Goal: Navigation & Orientation: Find specific page/section

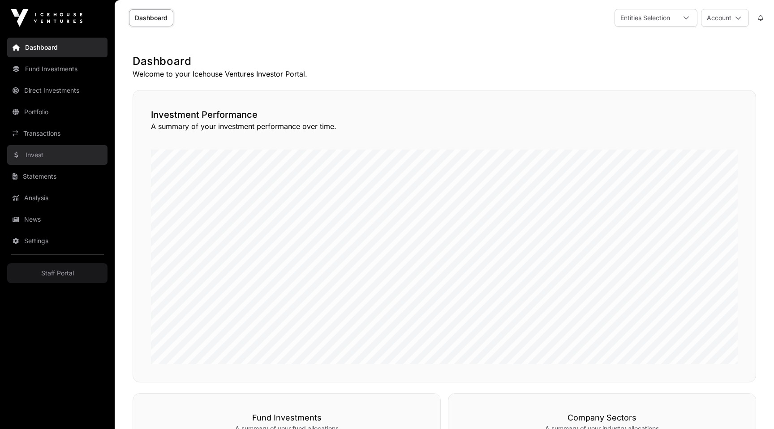
click at [50, 157] on link "Invest" at bounding box center [57, 155] width 100 height 20
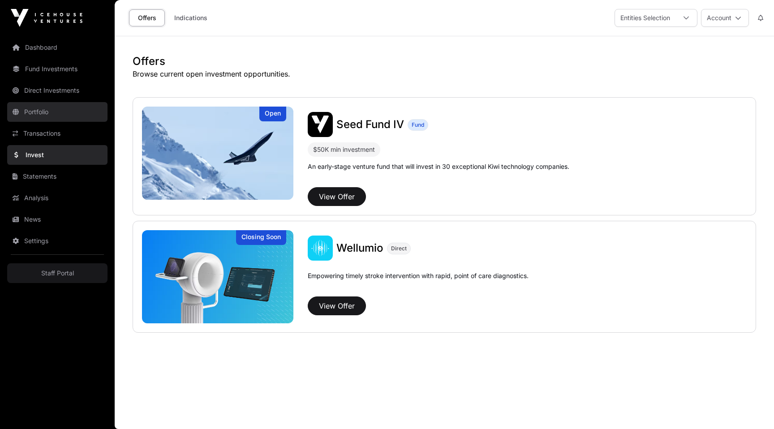
click at [40, 108] on link "Portfolio" at bounding box center [57, 112] width 100 height 20
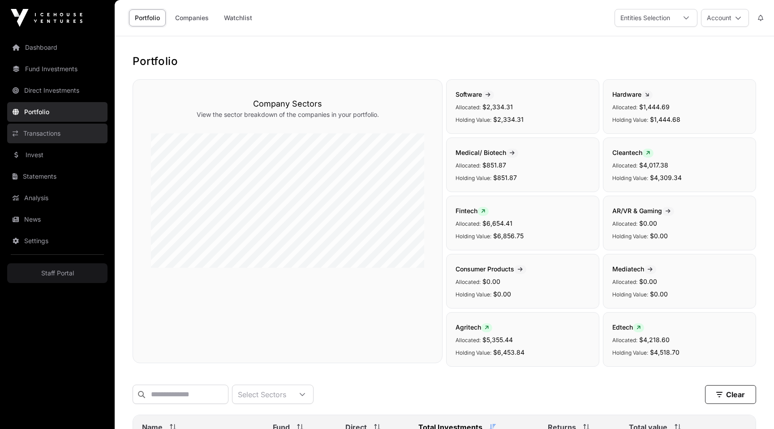
click at [49, 127] on link "Transactions" at bounding box center [57, 134] width 100 height 20
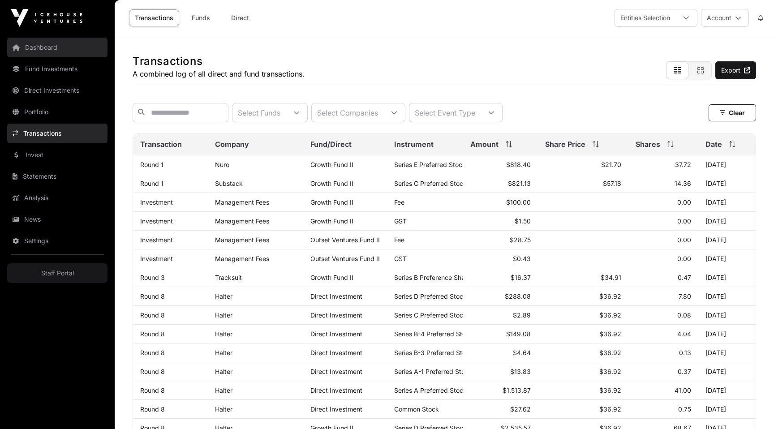
click at [43, 41] on link "Dashboard" at bounding box center [57, 48] width 100 height 20
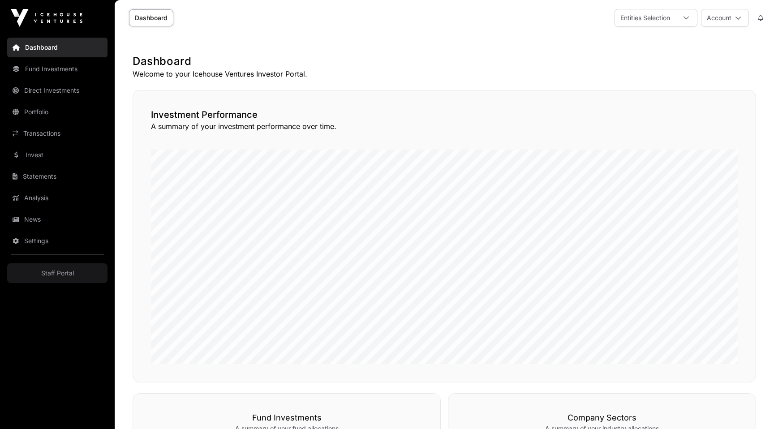
scroll to position [426, 0]
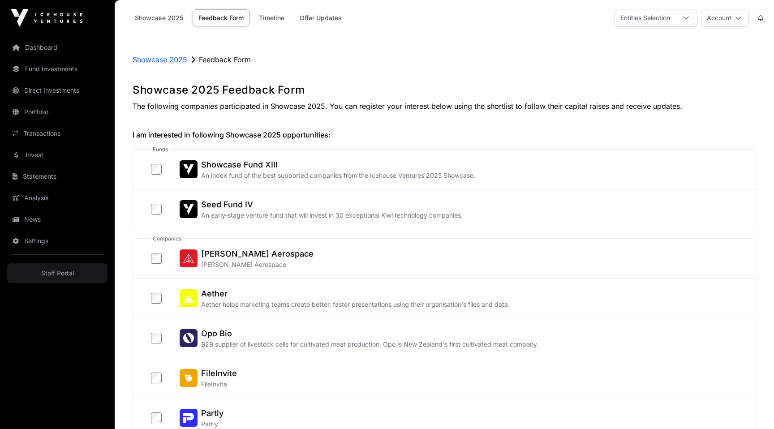
click at [157, 63] on p "Showcase 2025" at bounding box center [160, 59] width 55 height 11
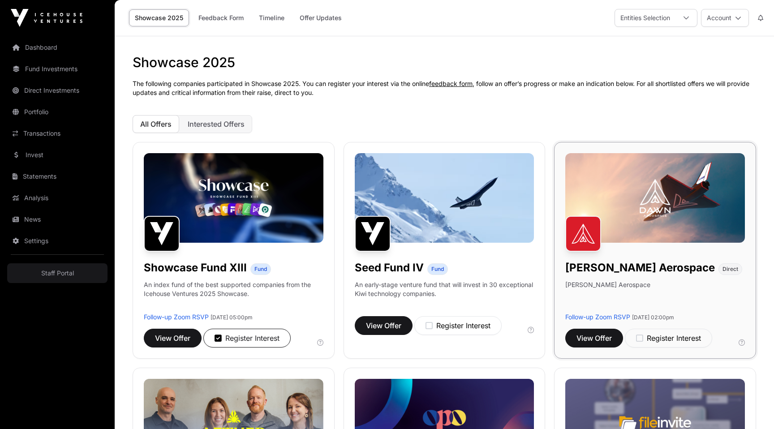
click at [611, 213] on img at bounding box center [655, 198] width 180 height 90
